Goal: Transaction & Acquisition: Book appointment/travel/reservation

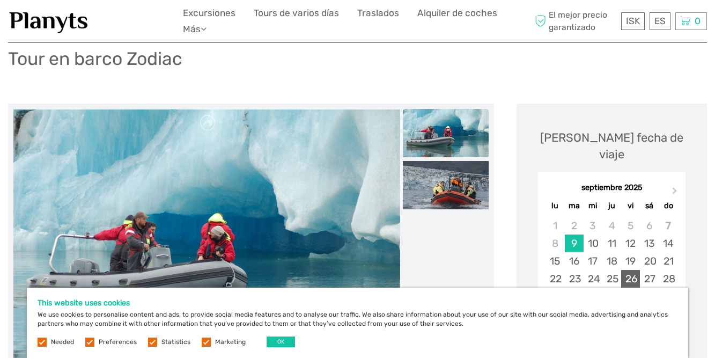
click at [634, 270] on div "26" at bounding box center [631, 279] width 19 height 18
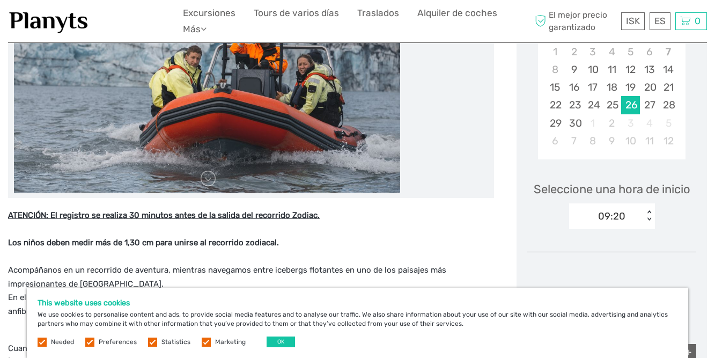
scroll to position [254, 0]
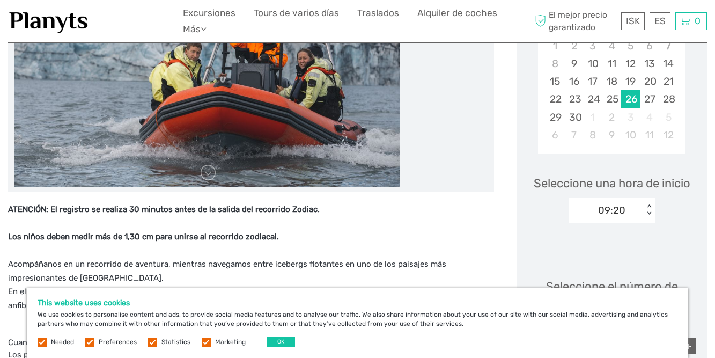
click at [648, 204] on div "< >" at bounding box center [649, 209] width 9 height 11
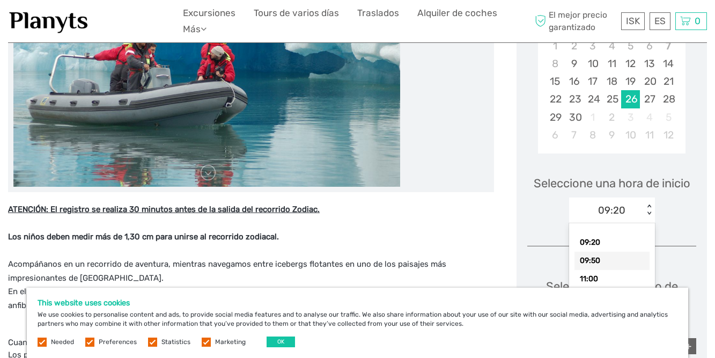
drag, startPoint x: 594, startPoint y: 242, endPoint x: 600, endPoint y: 240, distance: 6.3
click at [595, 252] on div "09:50" at bounding box center [612, 261] width 75 height 18
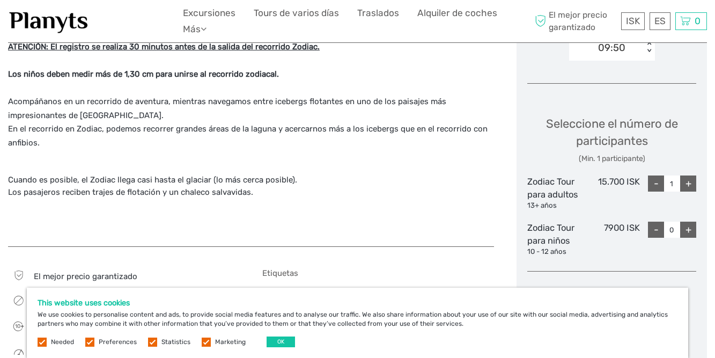
scroll to position [437, 0]
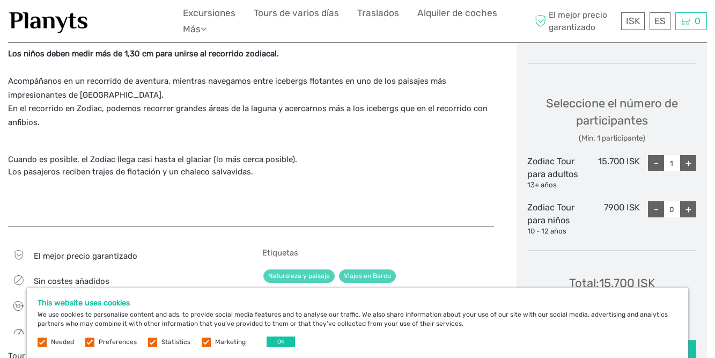
click at [692, 155] on div "+" at bounding box center [689, 163] width 16 height 16
type input "4"
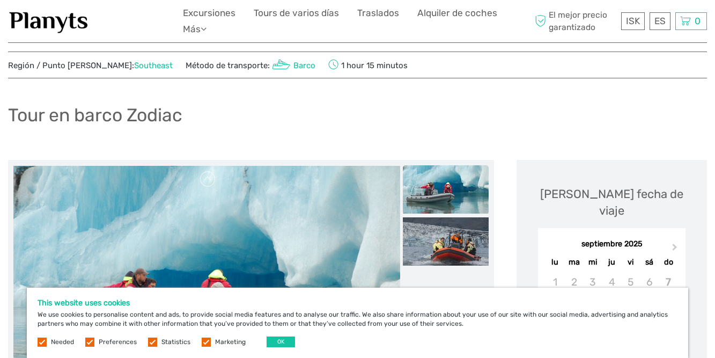
scroll to position [0, 0]
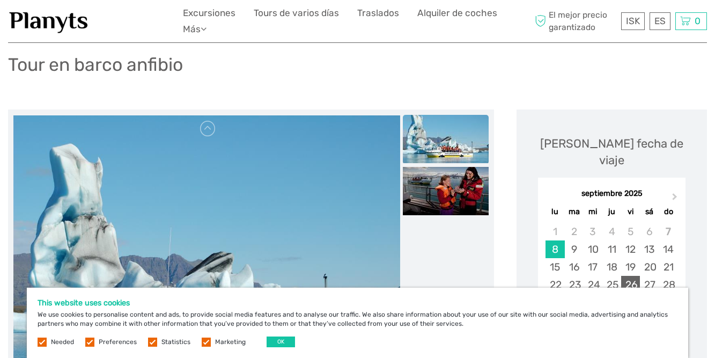
click at [633, 276] on div "26" at bounding box center [631, 285] width 19 height 18
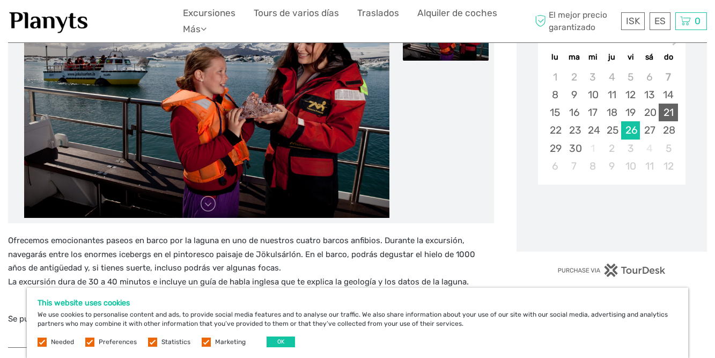
scroll to position [234, 0]
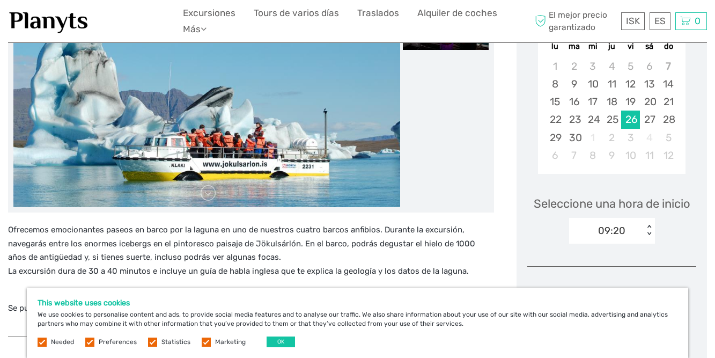
click at [651, 225] on div "< >" at bounding box center [649, 230] width 9 height 11
click at [598, 272] on div "10:00" at bounding box center [612, 281] width 75 height 18
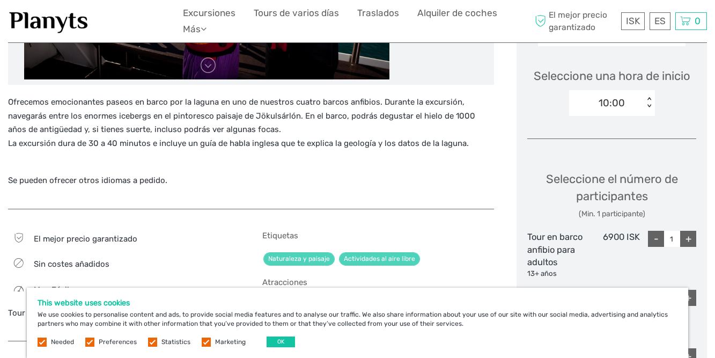
scroll to position [419, 0]
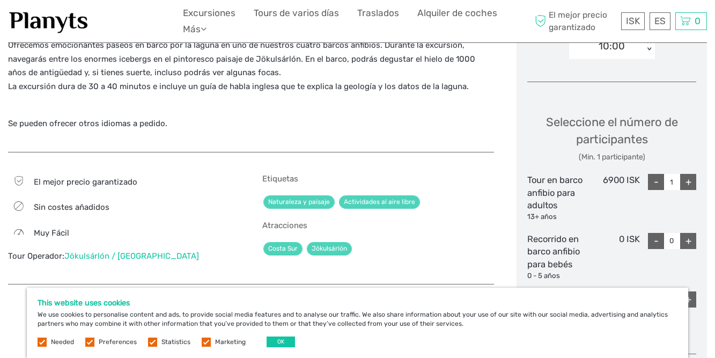
click at [692, 174] on div "+" at bounding box center [689, 182] width 16 height 16
click at [658, 174] on div "-" at bounding box center [656, 182] width 16 height 16
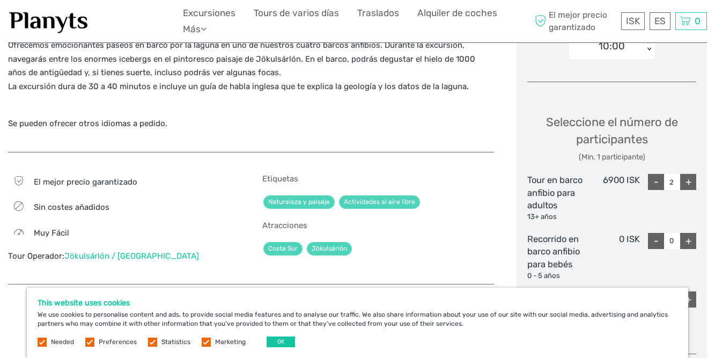
click at [658, 174] on div "-" at bounding box center [656, 182] width 16 height 16
click at [690, 174] on div "+" at bounding box center [689, 182] width 16 height 16
type input "4"
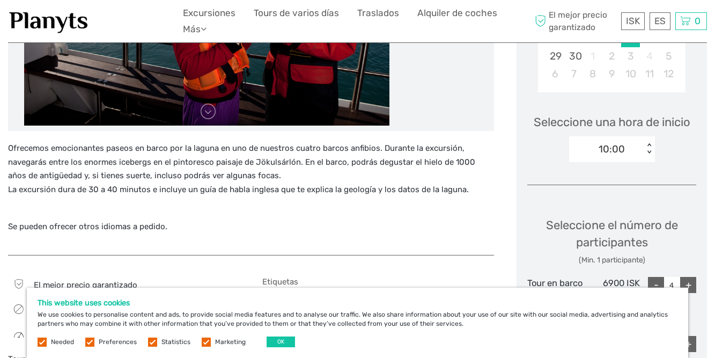
scroll to position [3, 0]
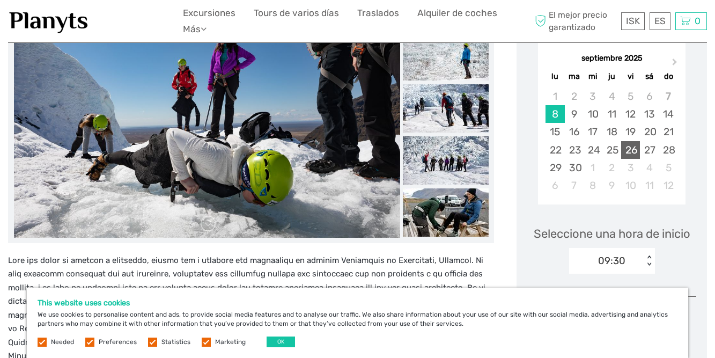
click at [630, 141] on div "26" at bounding box center [631, 150] width 19 height 18
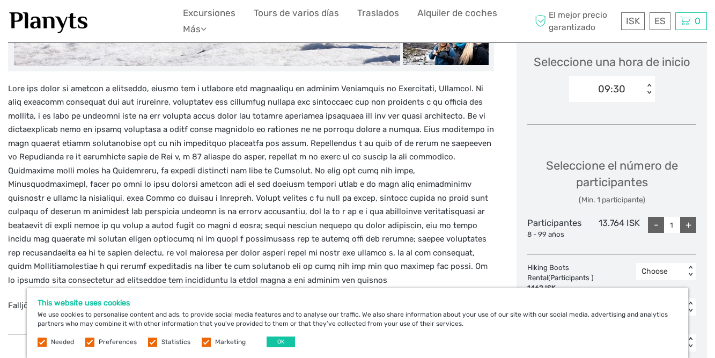
scroll to position [378, 0]
click at [692, 216] on div "+" at bounding box center [689, 224] width 16 height 16
type input "4"
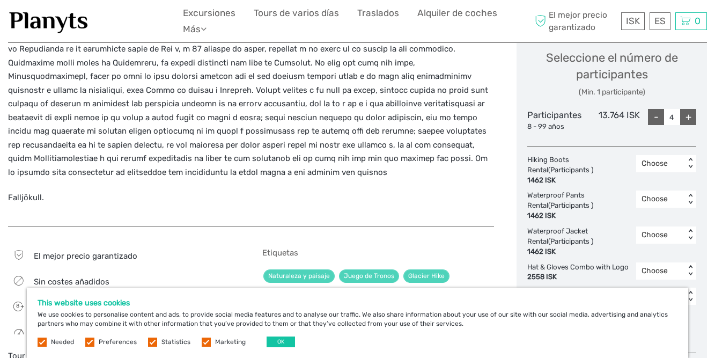
scroll to position [485, 0]
click at [691, 158] on div "< >" at bounding box center [690, 163] width 9 height 11
click at [653, 230] on div "4" at bounding box center [666, 239] width 49 height 18
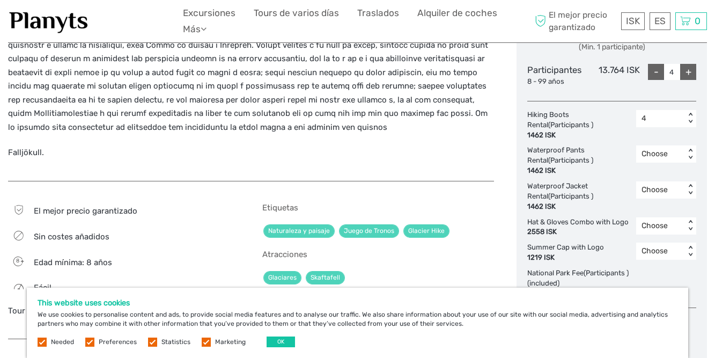
scroll to position [542, 0]
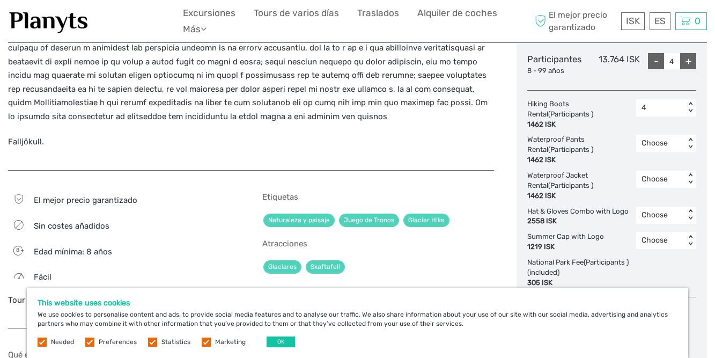
click at [692, 174] on div "< >" at bounding box center [690, 179] width 9 height 11
click at [657, 240] on div "4" at bounding box center [666, 249] width 49 height 18
click at [692, 209] on div "< >" at bounding box center [690, 214] width 9 height 11
click at [647, 276] on div "4" at bounding box center [666, 285] width 49 height 18
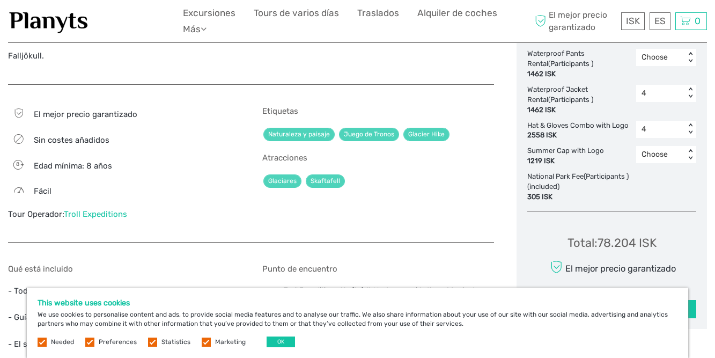
scroll to position [628, 0]
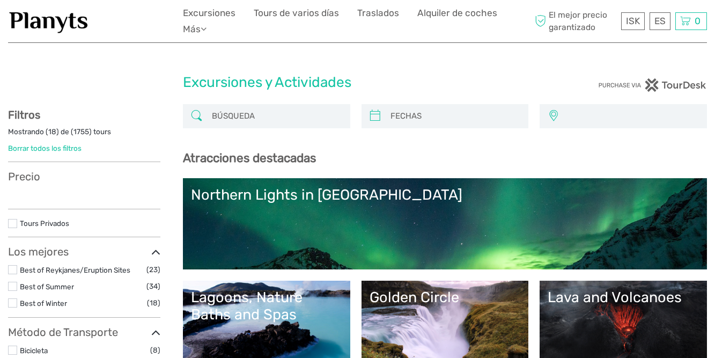
select select
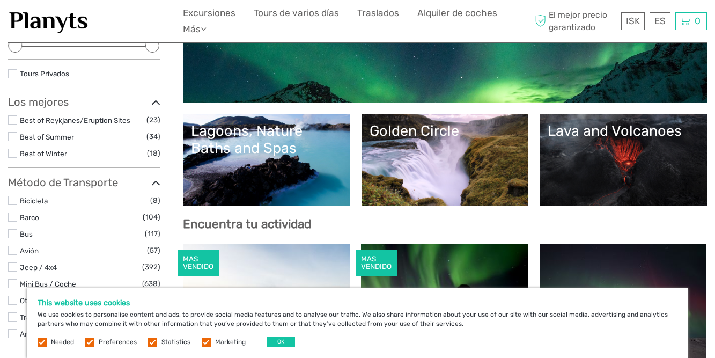
scroll to position [192, 0]
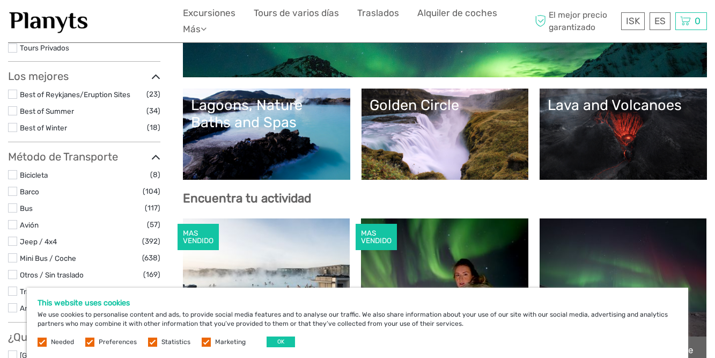
click at [264, 135] on link "Lagoons, Nature Baths and Spas" at bounding box center [266, 134] width 151 height 75
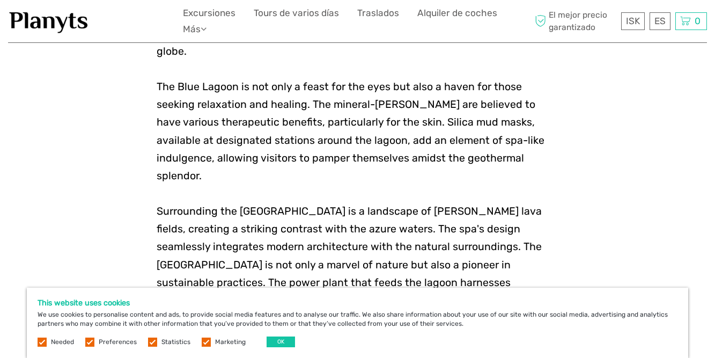
scroll to position [792, 0]
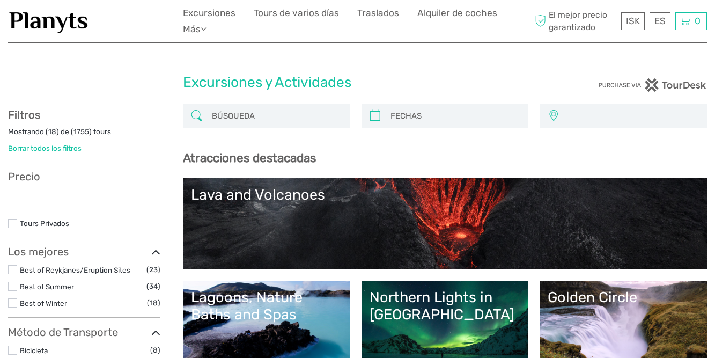
select select
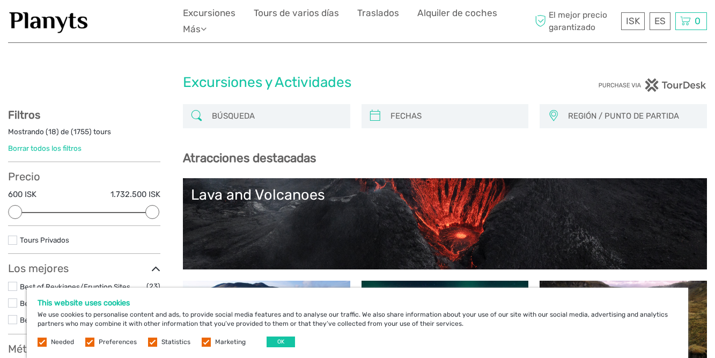
click at [239, 120] on input "search" at bounding box center [276, 116] width 137 height 19
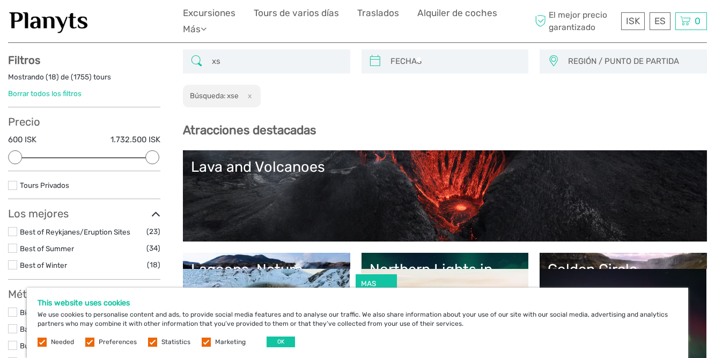
type input "x"
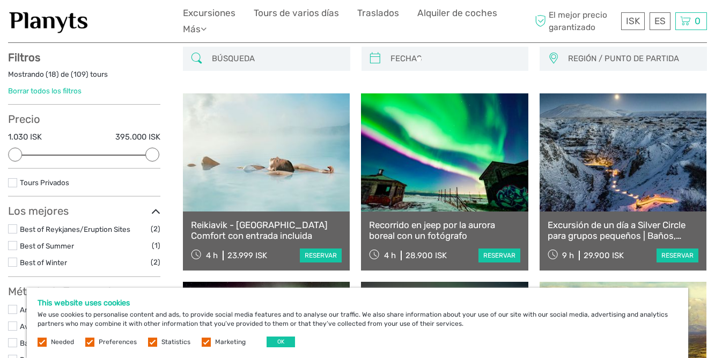
scroll to position [61, 0]
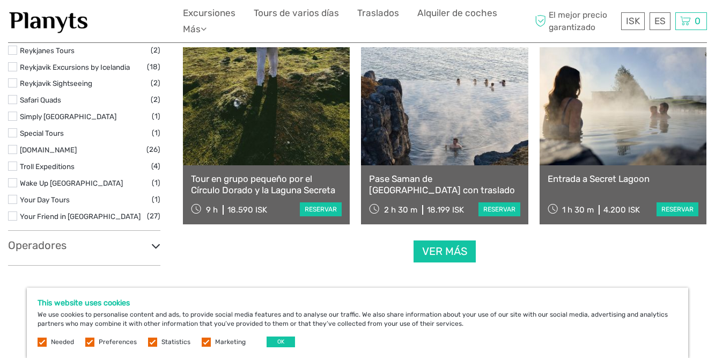
scroll to position [1110, 0]
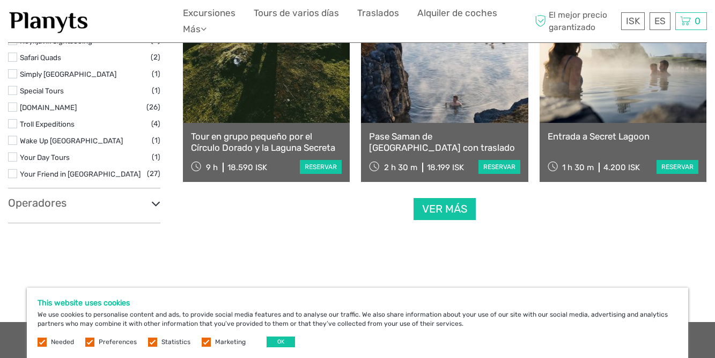
type input "secret lagoon"
click at [615, 137] on link "Entrada a Secret Lagoon" at bounding box center [623, 136] width 151 height 11
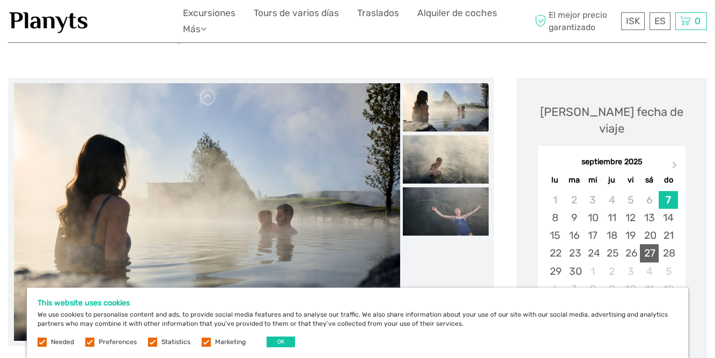
click at [653, 244] on div "27" at bounding box center [649, 253] width 19 height 18
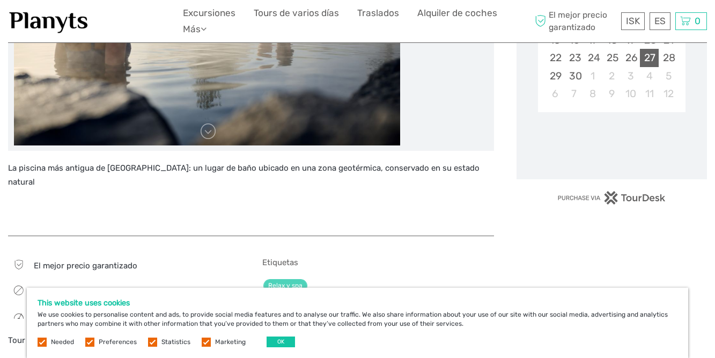
scroll to position [297, 0]
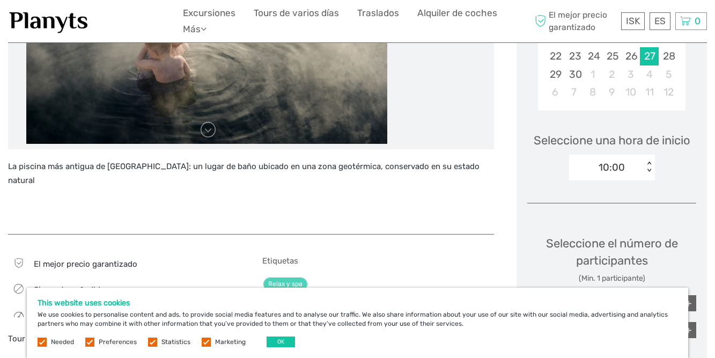
click at [650, 156] on div "10:00 < >" at bounding box center [612, 168] width 86 height 26
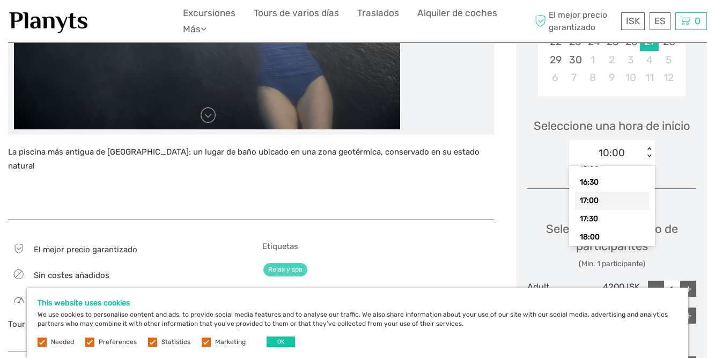
scroll to position [317, 0]
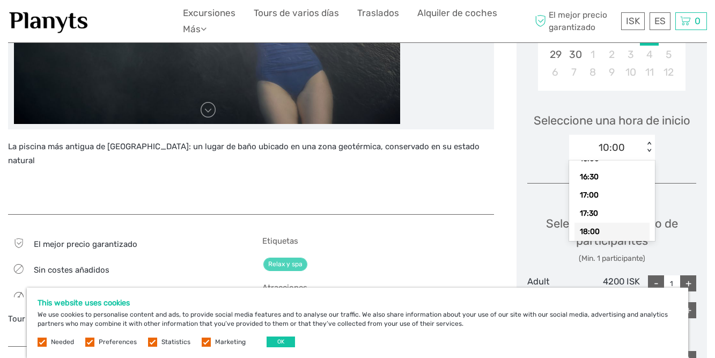
click at [593, 223] on div "18:00" at bounding box center [612, 232] width 75 height 18
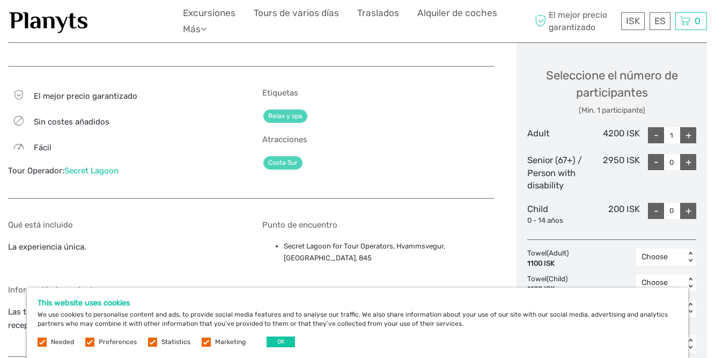
scroll to position [485, 0]
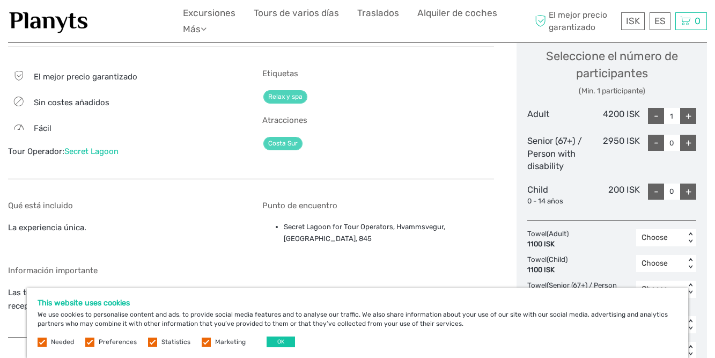
click at [695, 108] on div "+" at bounding box center [689, 116] width 16 height 16
click at [693, 108] on div "+" at bounding box center [689, 116] width 16 height 16
type input "4"
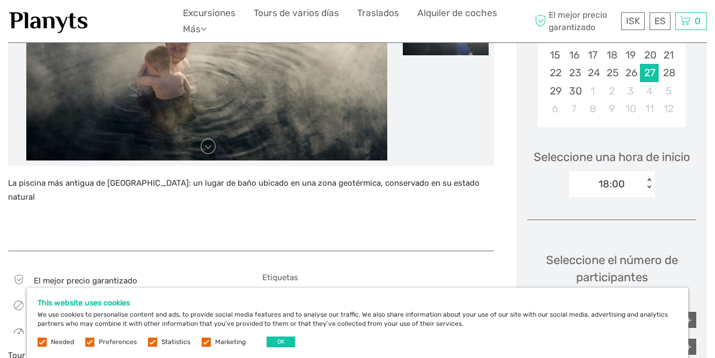
scroll to position [284, 0]
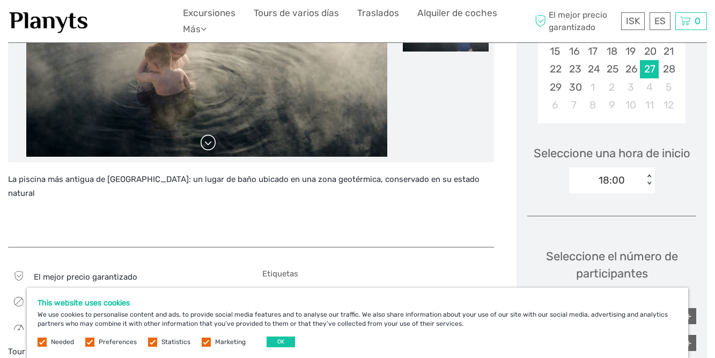
click at [208, 142] on link at bounding box center [208, 142] width 17 height 17
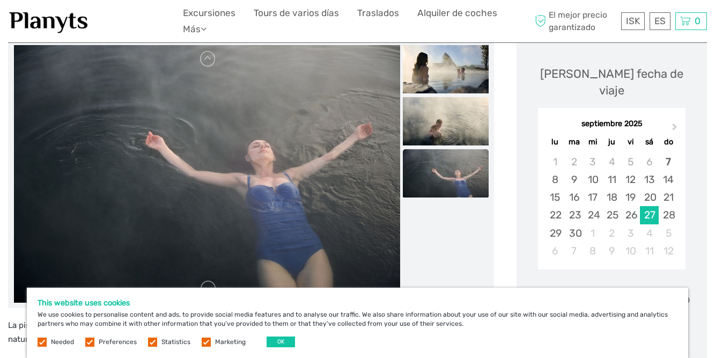
scroll to position [229, 0]
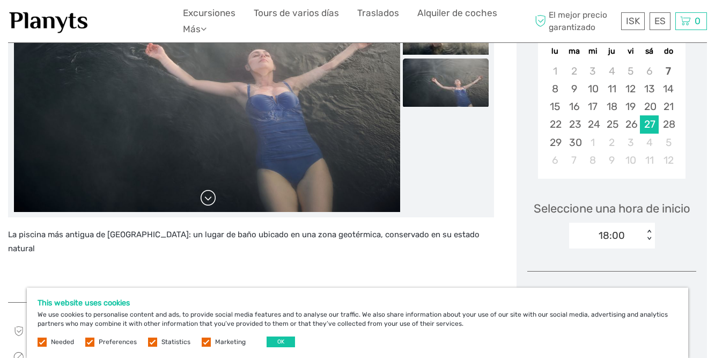
click at [211, 197] on link at bounding box center [208, 197] width 17 height 17
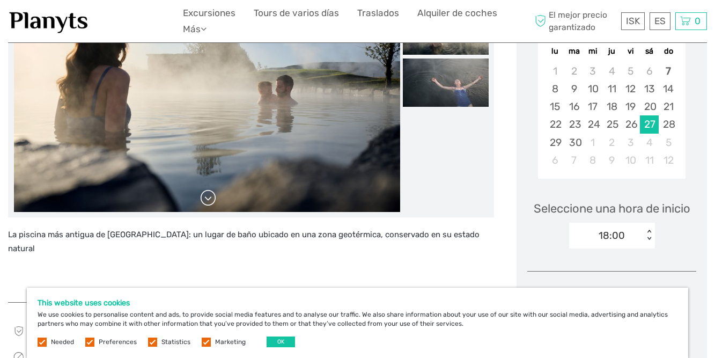
click at [208, 196] on link at bounding box center [208, 197] width 17 height 17
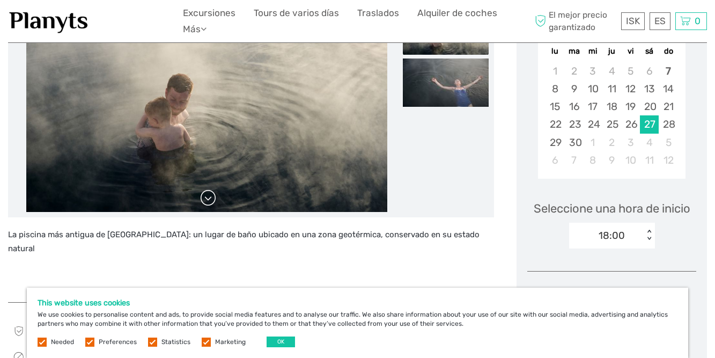
click at [208, 196] on link at bounding box center [208, 197] width 17 height 17
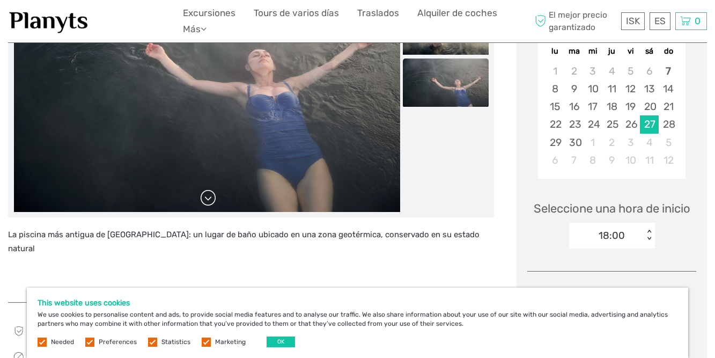
click at [208, 196] on link at bounding box center [208, 197] width 17 height 17
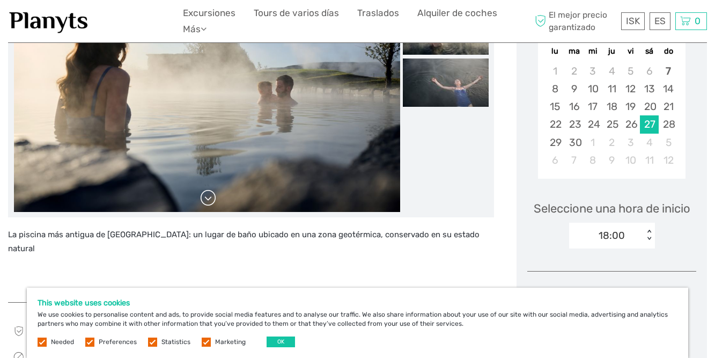
click at [208, 196] on link at bounding box center [208, 197] width 17 height 17
